Goal: Find contact information: Obtain details needed to contact an individual or organization

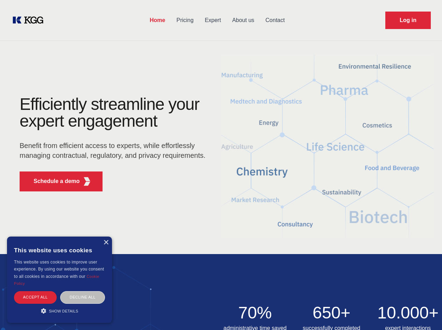
click at [221, 165] on div "Efficiently streamline your expert engagement Benefit from efficient access to …" at bounding box center [114, 146] width 213 height 101
click at [52, 181] on p "Schedule a demo" at bounding box center [57, 181] width 46 height 8
click at [106, 242] on div "×" at bounding box center [105, 242] width 5 height 5
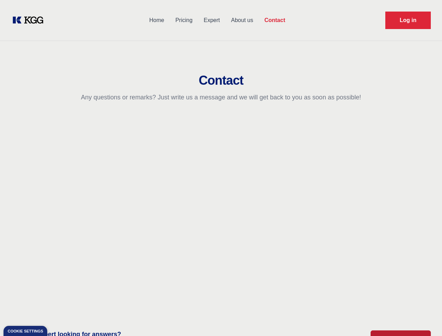
click at [35, 297] on body "Home Pricing Expert About us Contact Log in Contact Any questions or remarks? J…" at bounding box center [221, 307] width 442 height 615
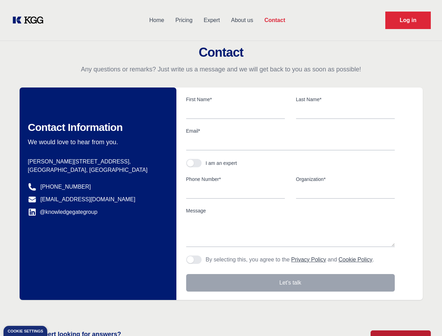
click at [83, 297] on div "Contact Information We would love to hear from you. Postal address [PERSON_NAME…" at bounding box center [98, 193] width 157 height 212
click at [59, 310] on main "Contact Any questions or remarks? Just write us a message and we will get back …" at bounding box center [221, 182] width 442 height 364
